Goal: Information Seeking & Learning: Find specific fact

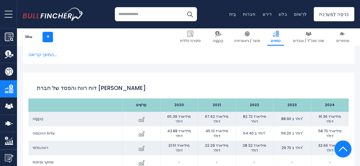
scroll to position [240, 0]
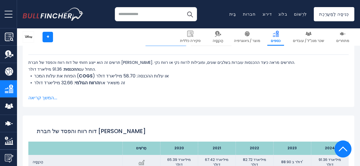
click at [37, 98] on font "המשך קריאה..." at bounding box center [42, 97] width 29 height 7
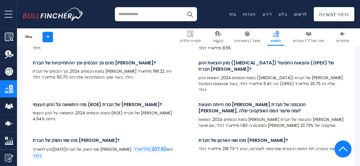
scroll to position [1351, 0]
click at [138, 106] on h4 "מהי התשואה על ההון העצמי (ROE) של חברת [PERSON_NAME]?" at bounding box center [106, 104] width 146 height 6
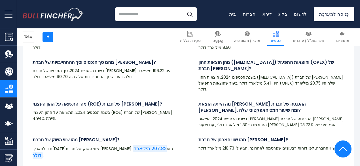
click at [172, 50] on p "בשנת הכספים 2024, ה-EBITDA של חברת [PERSON_NAME] עמד על 14.63 מיליארד דולר." at bounding box center [106, 45] width 146 height 12
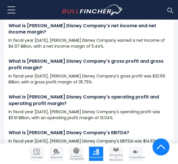
scroll to position [1342, 0]
